Goal: Task Accomplishment & Management: Use online tool/utility

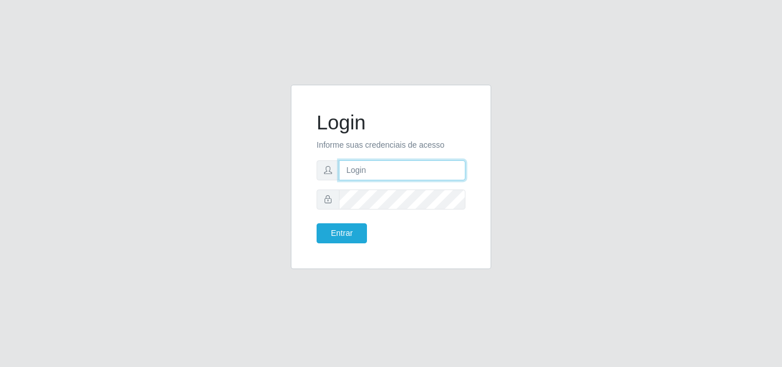
click at [398, 168] on input "text" at bounding box center [402, 170] width 127 height 20
type input "ana@saullus"
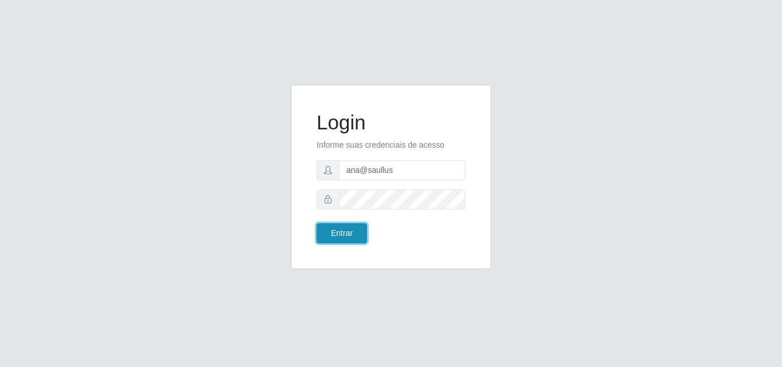
click at [353, 233] on button "Entrar" at bounding box center [342, 233] width 50 height 20
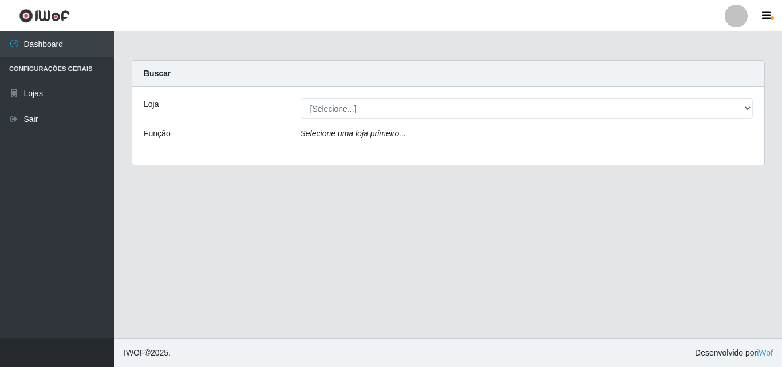
click at [751, 109] on div "[Selecione...] Saullus Supermercados" at bounding box center [527, 109] width 470 height 20
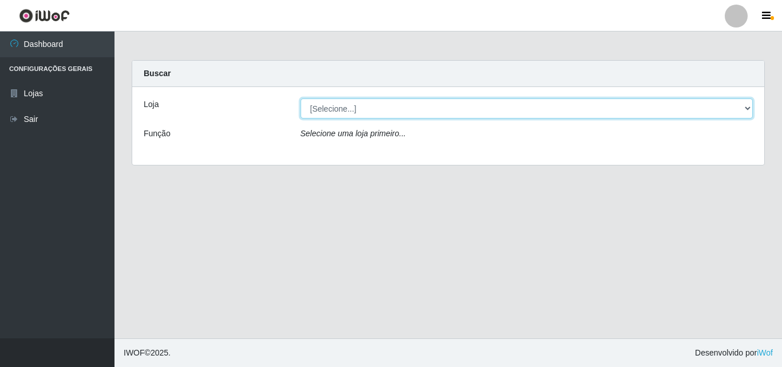
click at [750, 109] on select "[Selecione...] Saullus Supermercados" at bounding box center [527, 109] width 453 height 20
select select "423"
click at [301, 99] on select "[Selecione...] Saullus Supermercados" at bounding box center [527, 109] width 453 height 20
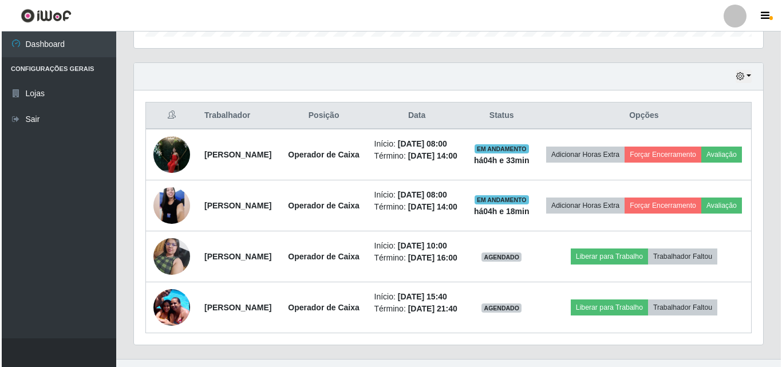
scroll to position [401, 0]
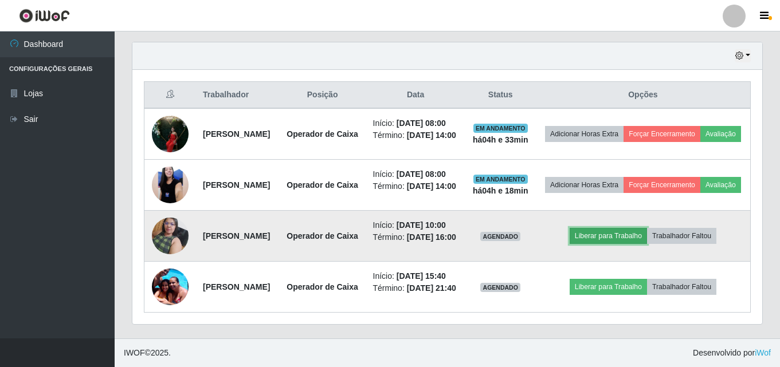
click at [647, 244] on button "Liberar para Trabalho" at bounding box center [607, 236] width 77 height 16
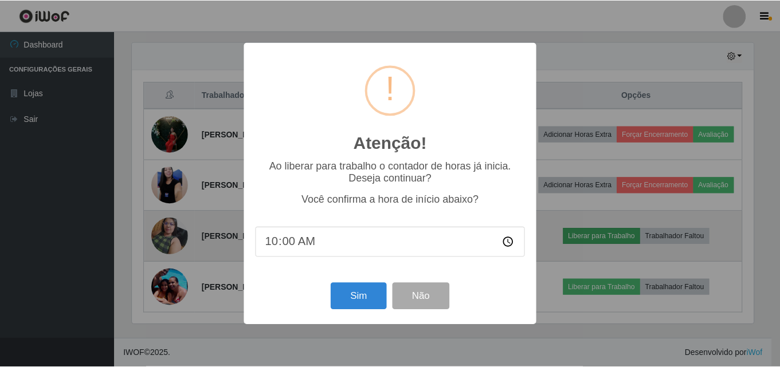
scroll to position [238, 624]
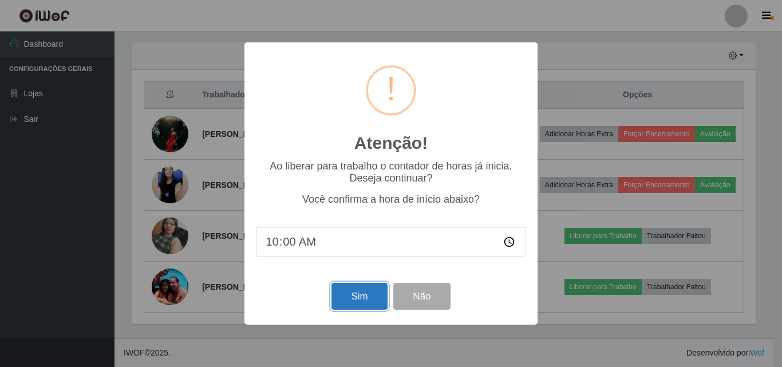
click at [334, 304] on button "Sim" at bounding box center [360, 296] width 56 height 27
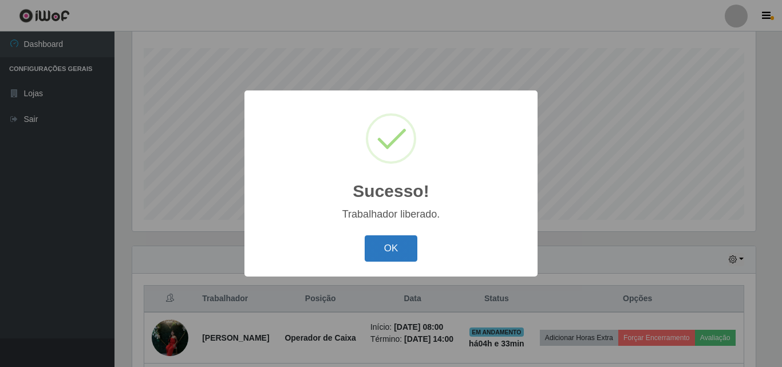
click at [398, 255] on button "OK" at bounding box center [391, 248] width 53 height 27
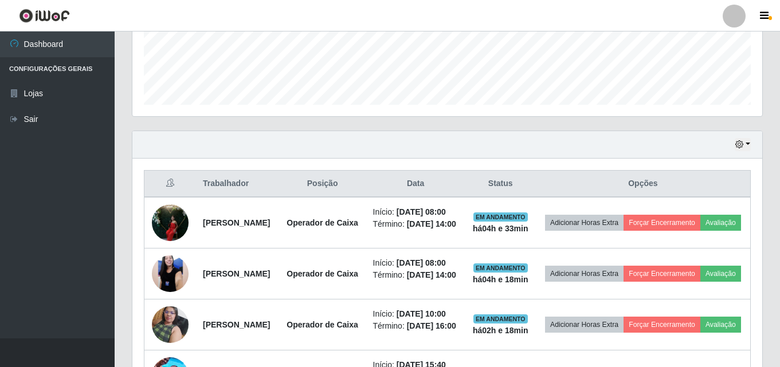
scroll to position [304, 0]
click at [747, 142] on button "button" at bounding box center [742, 145] width 16 height 13
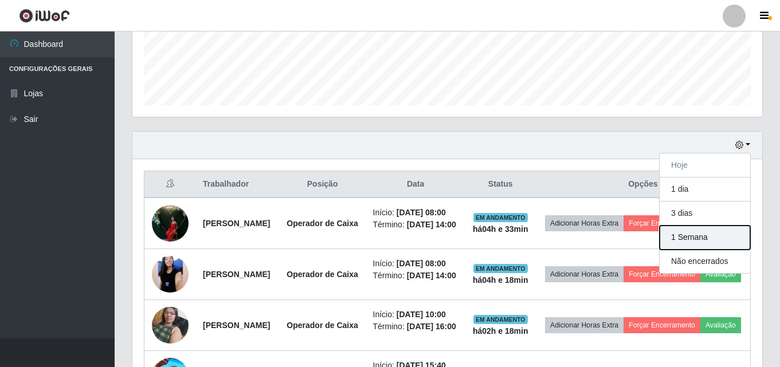
click at [690, 239] on button "1 Semana" at bounding box center [704, 238] width 90 height 24
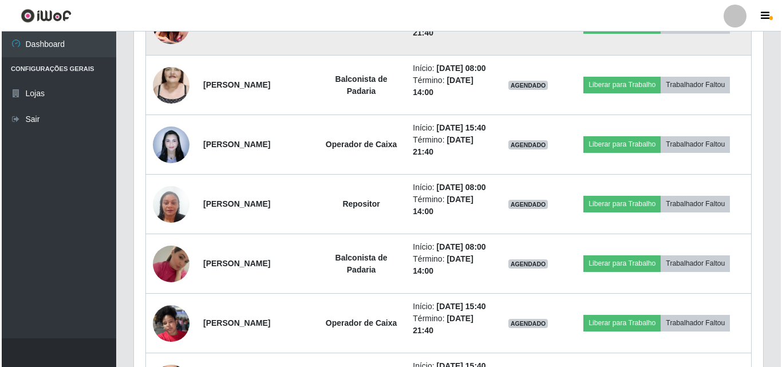
scroll to position [705, 0]
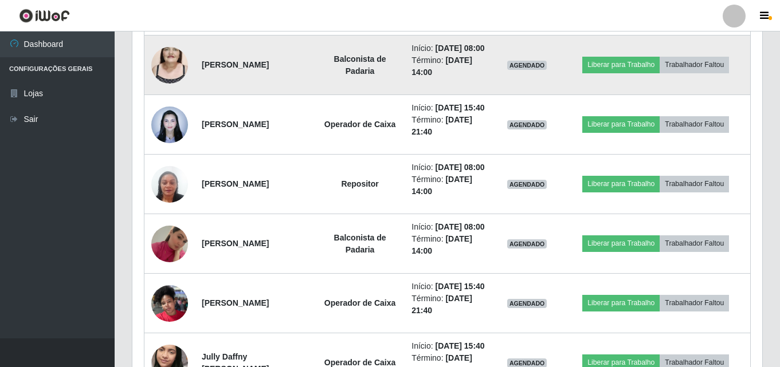
click at [167, 98] on img at bounding box center [169, 65] width 37 height 65
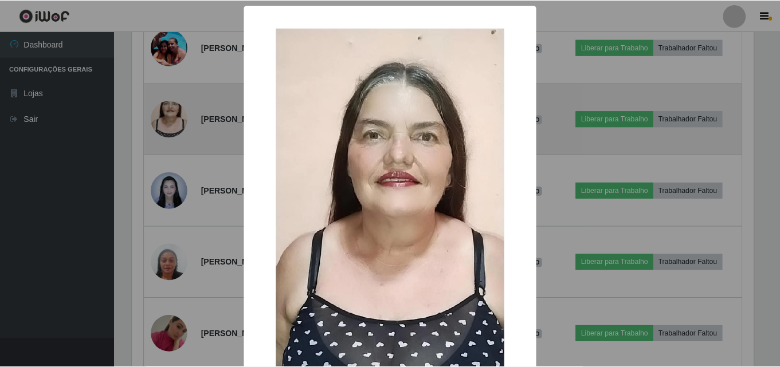
scroll to position [238, 624]
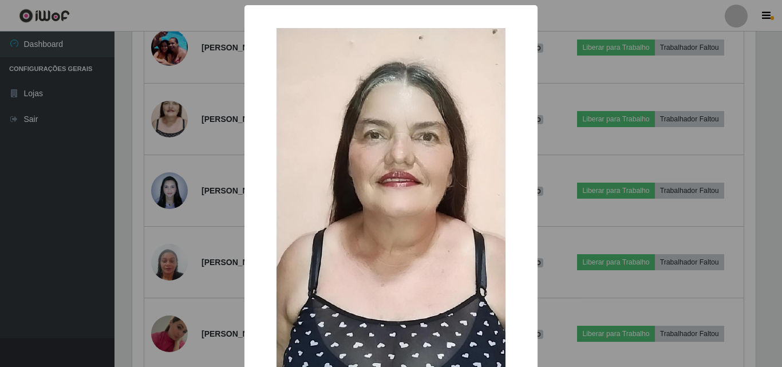
click at [167, 125] on div "× OK Cancel" at bounding box center [391, 183] width 782 height 367
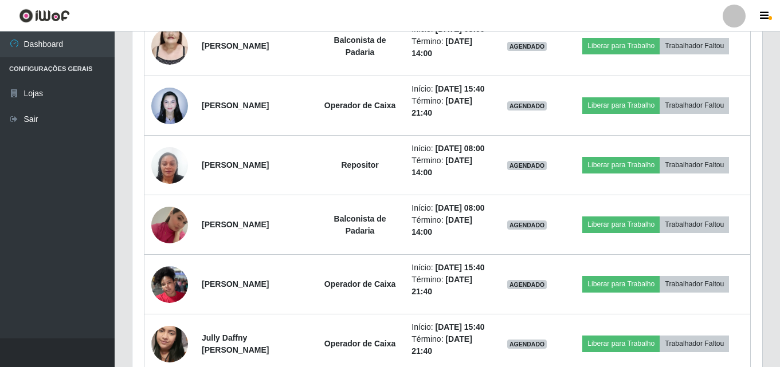
scroll to position [705, 0]
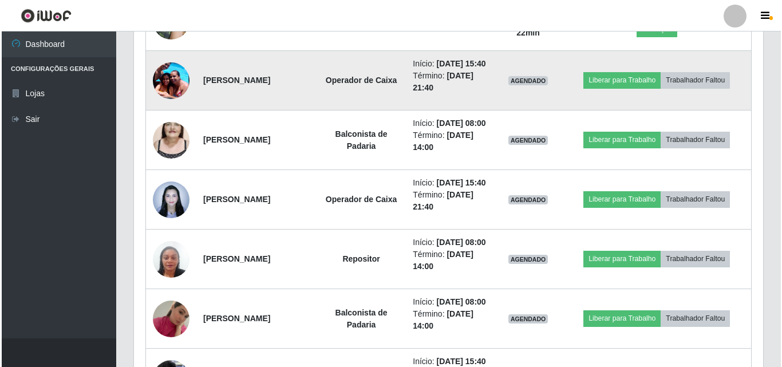
scroll to position [648, 0]
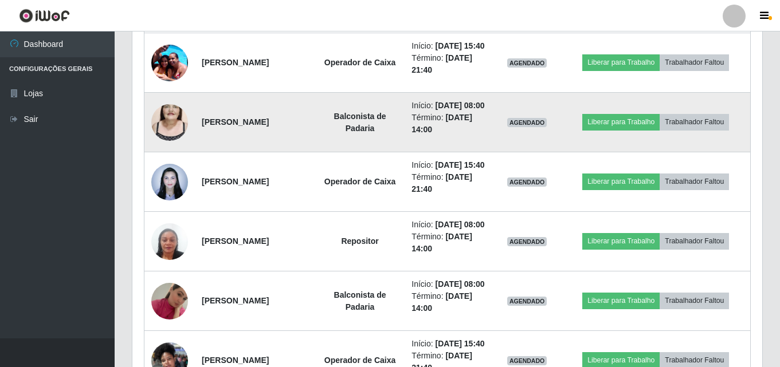
click at [153, 155] on img at bounding box center [169, 122] width 37 height 65
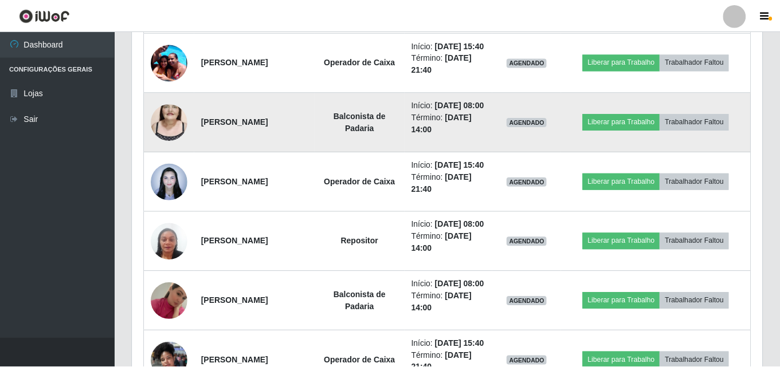
scroll to position [238, 624]
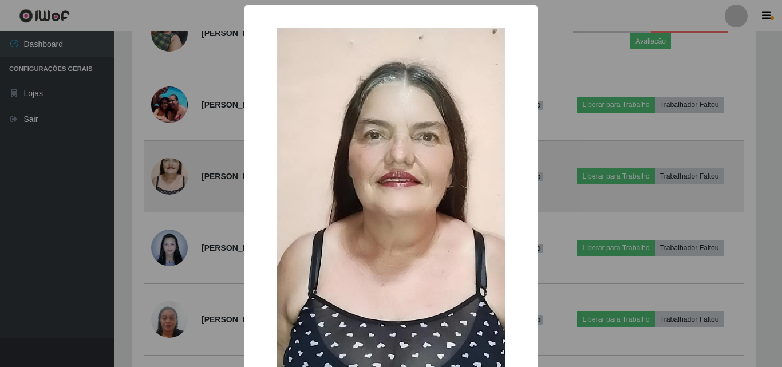
click at [153, 175] on div "× OK Cancel" at bounding box center [391, 183] width 782 height 367
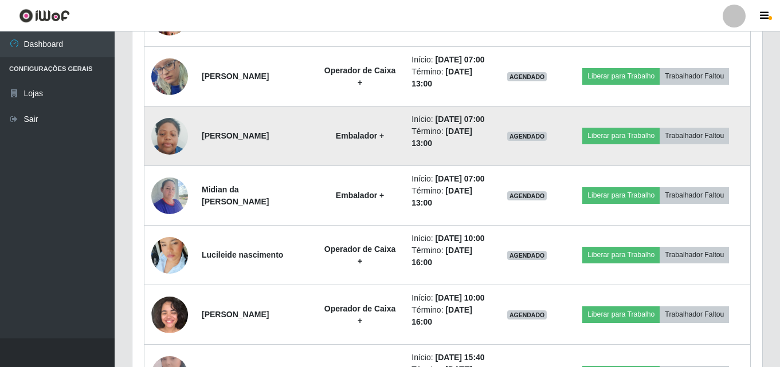
scroll to position [1292, 0]
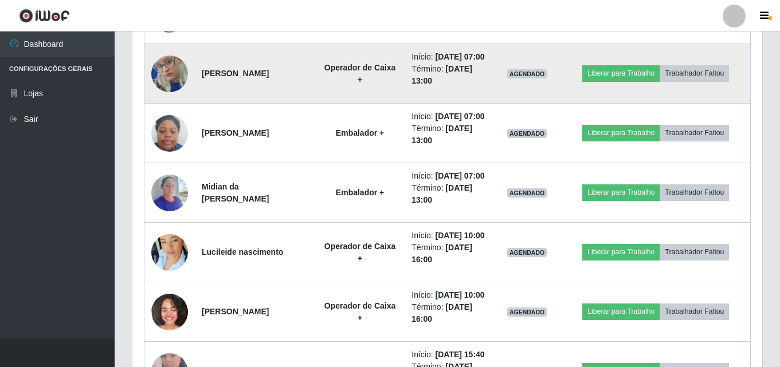
click at [176, 113] on img at bounding box center [169, 73] width 37 height 79
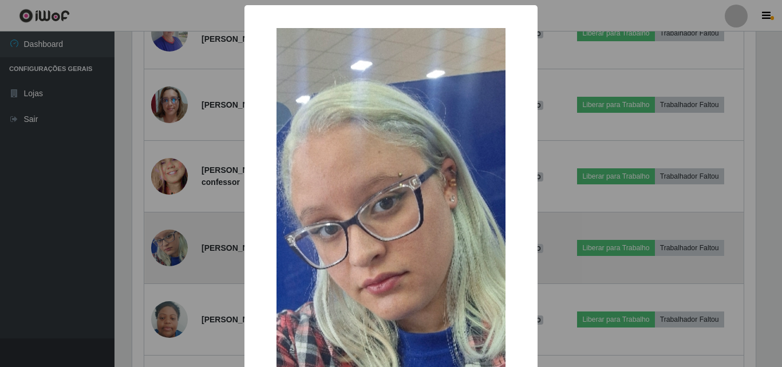
click at [176, 254] on div "× OK Cancel" at bounding box center [391, 183] width 782 height 367
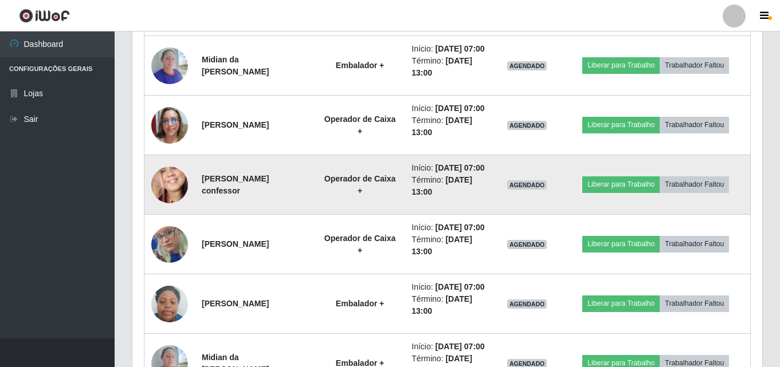
scroll to position [1120, 0]
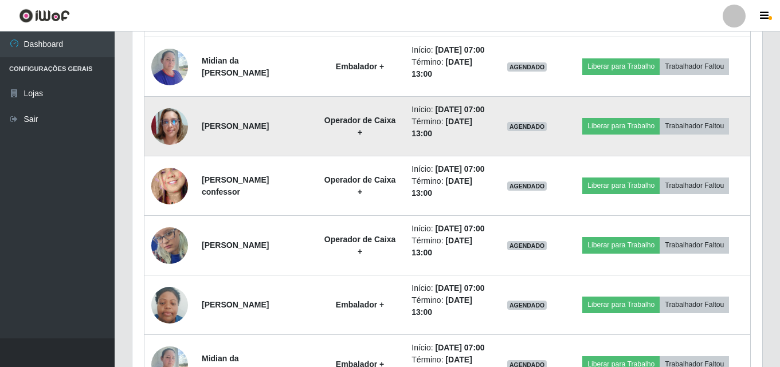
click at [177, 145] on img at bounding box center [169, 126] width 37 height 37
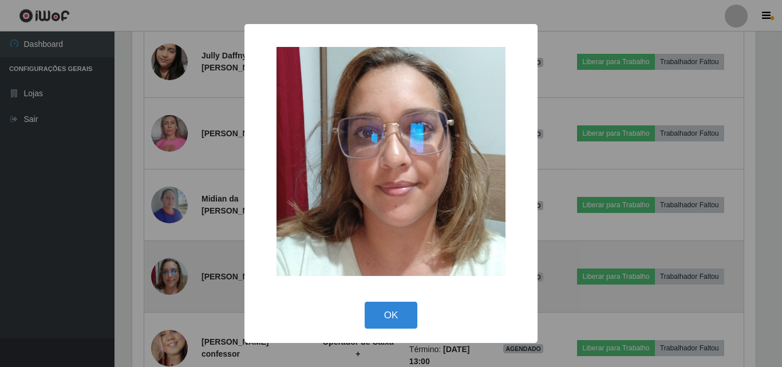
click at [177, 265] on div "× OK Cancel" at bounding box center [391, 183] width 782 height 367
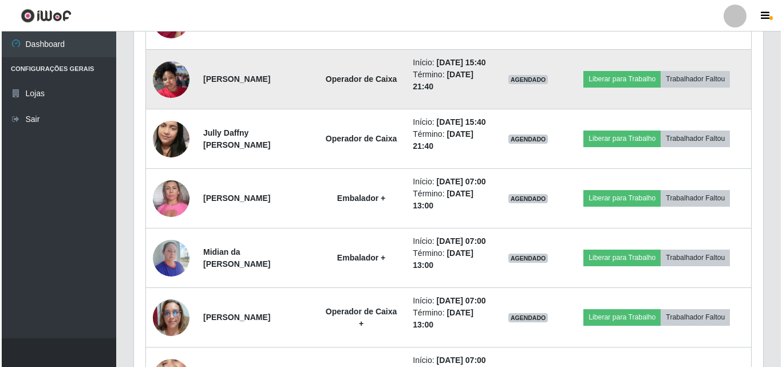
scroll to position [948, 0]
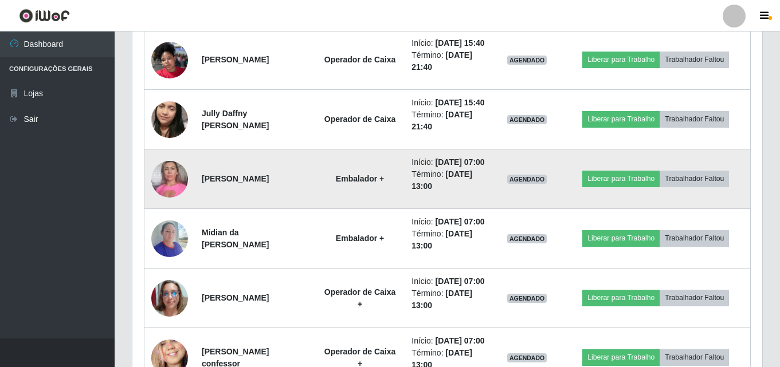
click at [176, 203] on img at bounding box center [169, 179] width 37 height 49
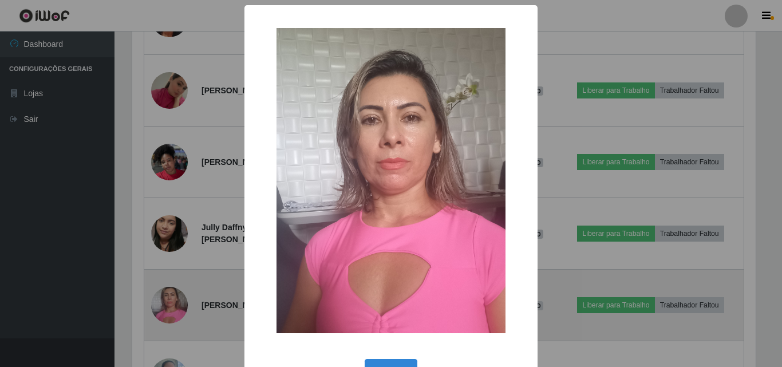
click at [176, 297] on div "× OK Cancel" at bounding box center [391, 183] width 782 height 367
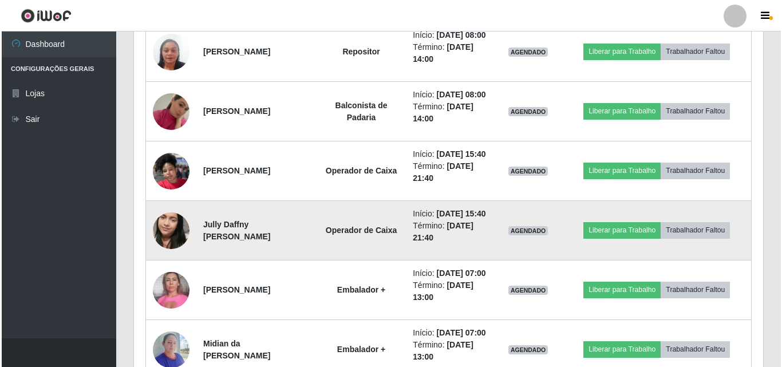
scroll to position [834, 0]
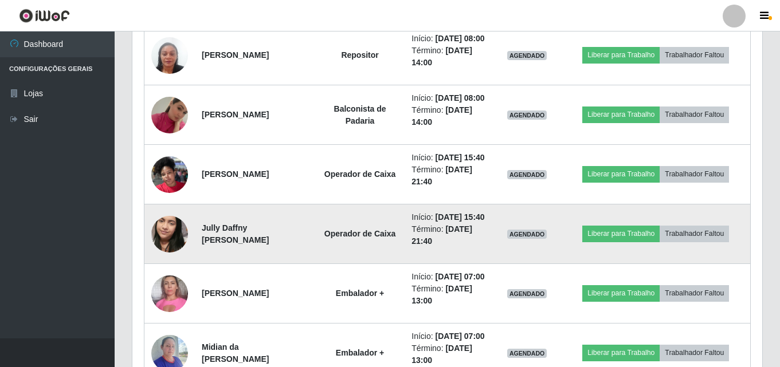
click at [180, 267] on img at bounding box center [169, 234] width 37 height 65
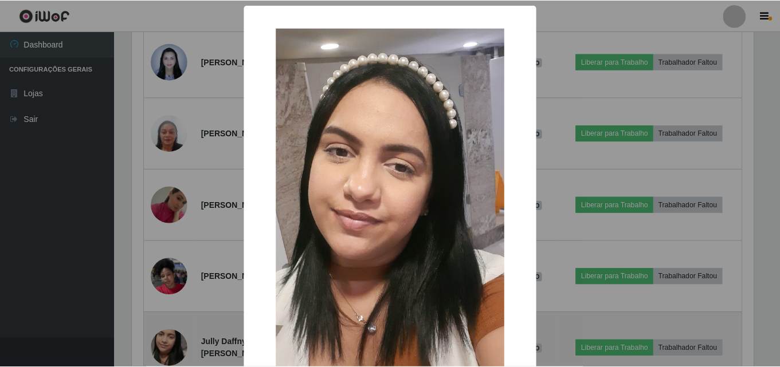
scroll to position [0, 0]
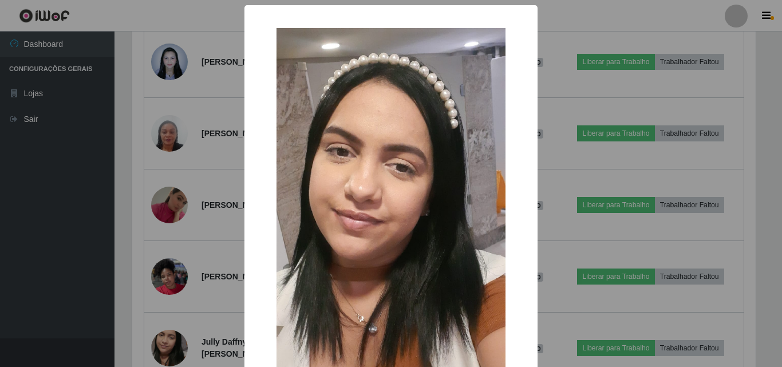
click at [180, 353] on div "× OK Cancel" at bounding box center [391, 183] width 782 height 367
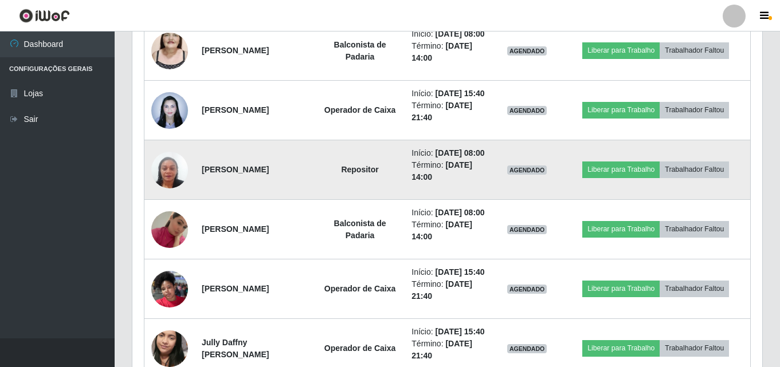
click at [177, 203] on img at bounding box center [169, 169] width 37 height 65
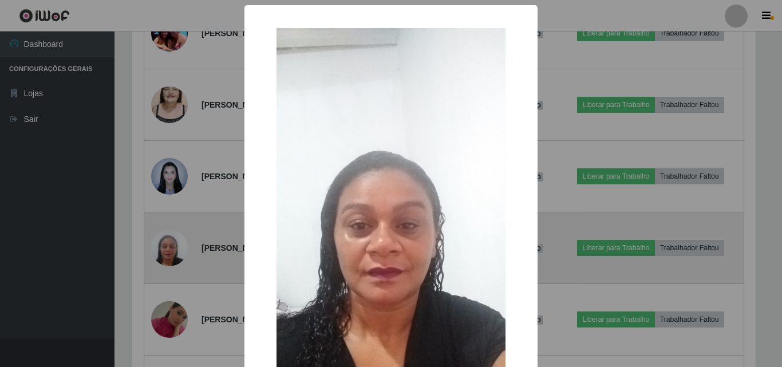
click at [177, 253] on div "× OK Cancel" at bounding box center [391, 183] width 782 height 367
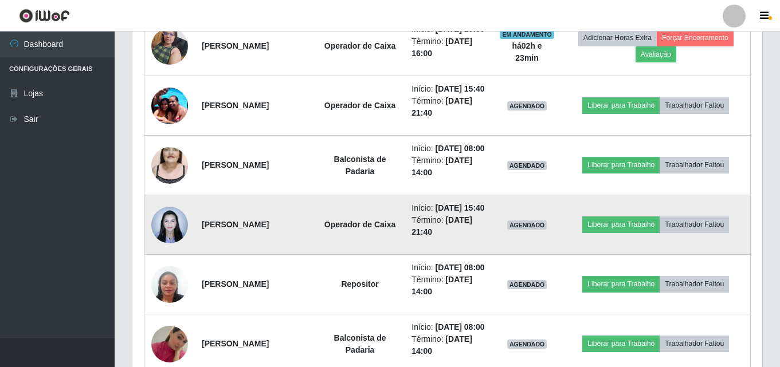
click at [166, 249] on img at bounding box center [169, 224] width 37 height 49
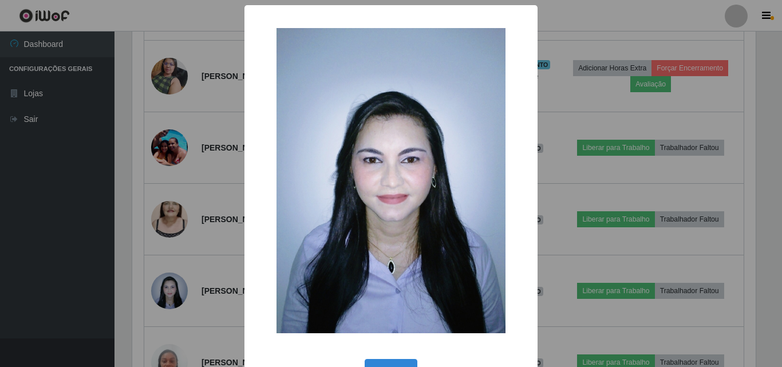
click at [166, 286] on div "× OK Cancel" at bounding box center [391, 183] width 782 height 367
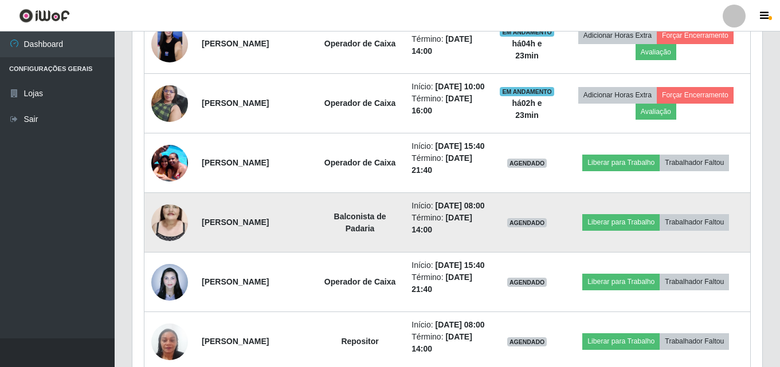
click at [174, 255] on img at bounding box center [169, 222] width 37 height 65
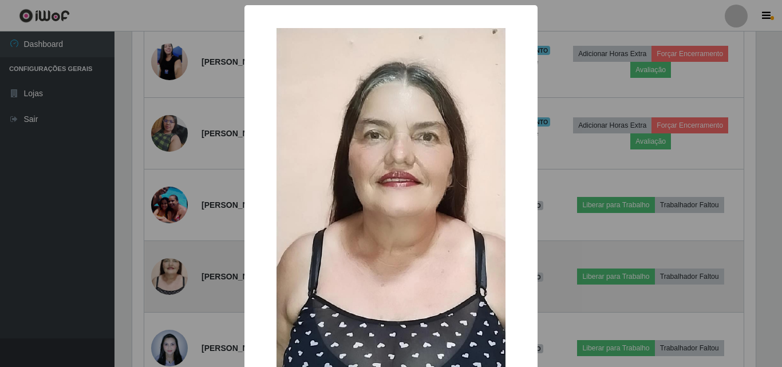
click at [174, 280] on div "× OK Cancel" at bounding box center [391, 183] width 782 height 367
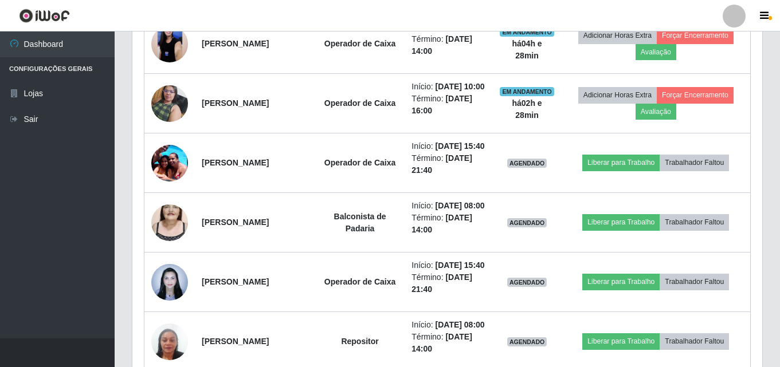
click at [771, 355] on div "Carregando... Buscar Recarregando em 1 segundos... Loja [Selecione...] Saullus …" at bounding box center [447, 372] width 665 height 1719
drag, startPoint x: 764, startPoint y: 27, endPoint x: 703, endPoint y: 2, distance: 66.3
click at [763, 26] on header "Perfil Alterar Senha Sair" at bounding box center [390, 16] width 780 height 32
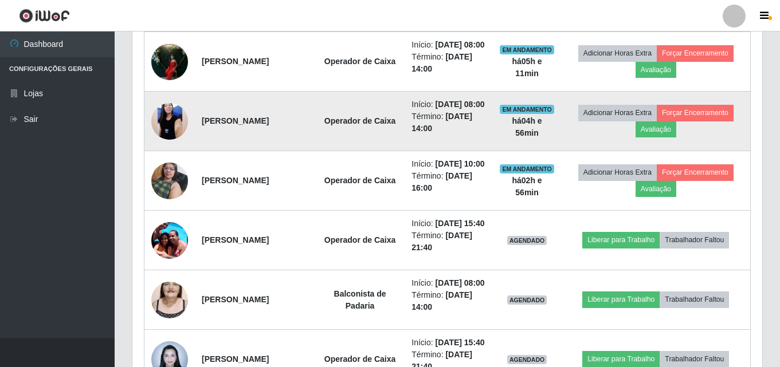
scroll to position [490, 0]
